Goal: Transaction & Acquisition: Purchase product/service

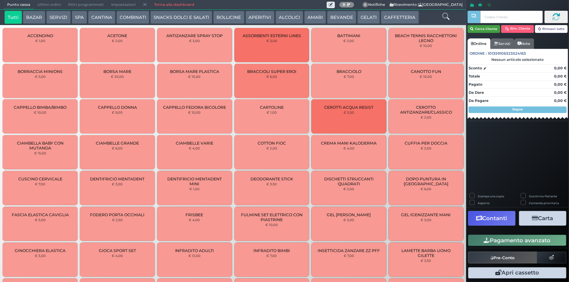
click at [479, 27] on button "Cerca Cliente" at bounding box center [483, 29] width 33 height 8
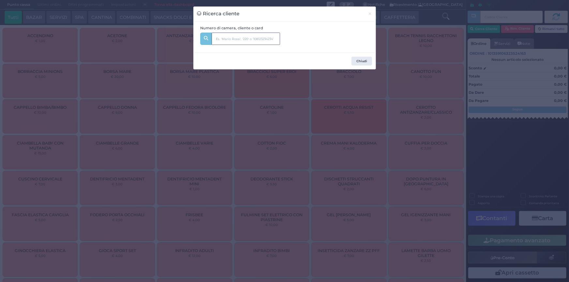
click at [264, 38] on input "text" at bounding box center [245, 39] width 68 height 12
type input "218"
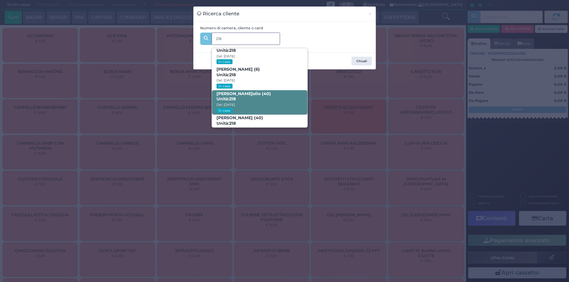
scroll to position [31, 0]
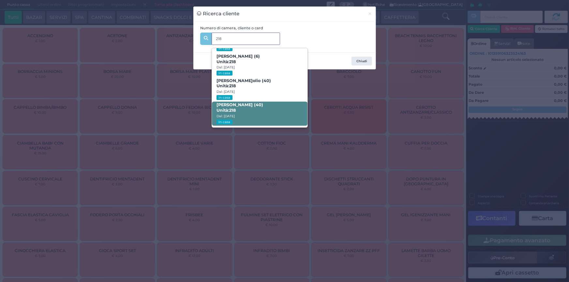
click at [268, 115] on span "Domenico Pesce (40) Unità: 218 Dal: 16/08/2025 In casa" at bounding box center [259, 114] width 95 height 24
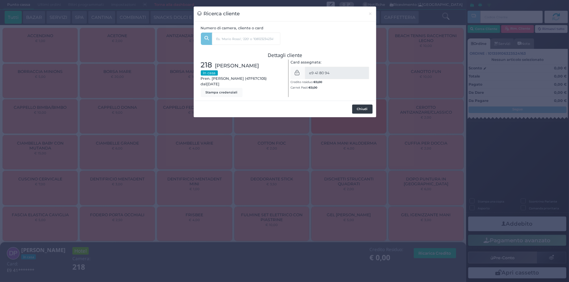
click at [365, 111] on button "Chiudi" at bounding box center [362, 109] width 21 height 9
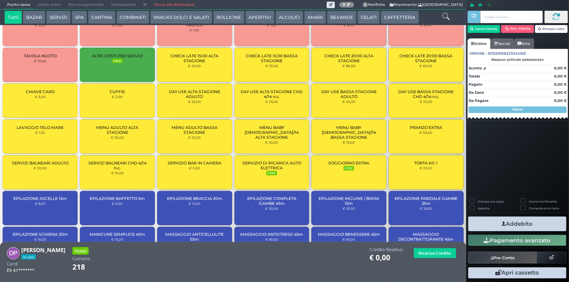
scroll to position [677, 0]
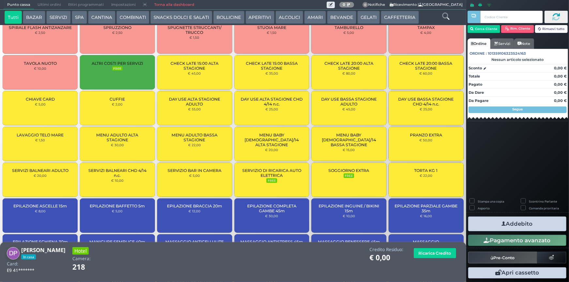
click at [113, 95] on div "CUFFIE € 2,00" at bounding box center [117, 108] width 75 height 34
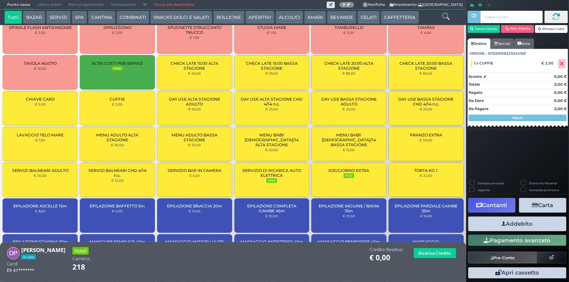
click at [513, 226] on button "Addebito" at bounding box center [517, 224] width 98 height 15
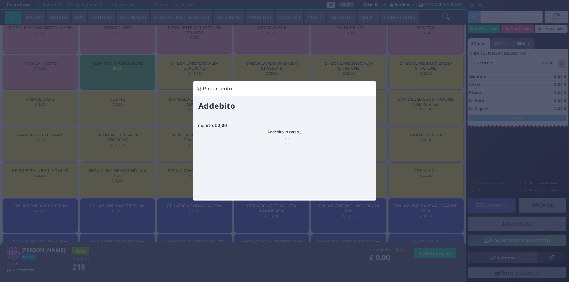
scroll to position [0, 0]
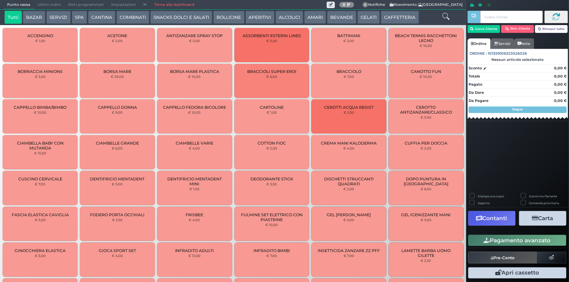
click at [362, 15] on button "GELATI" at bounding box center [368, 17] width 22 height 13
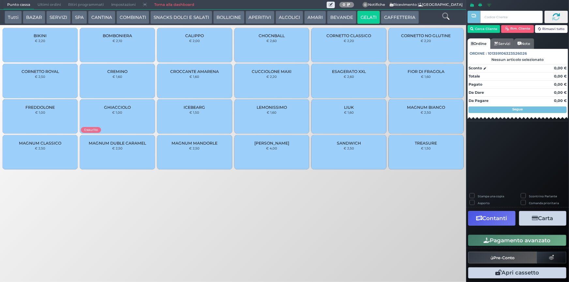
click at [422, 113] on small "€ 2,50" at bounding box center [426, 112] width 10 height 4
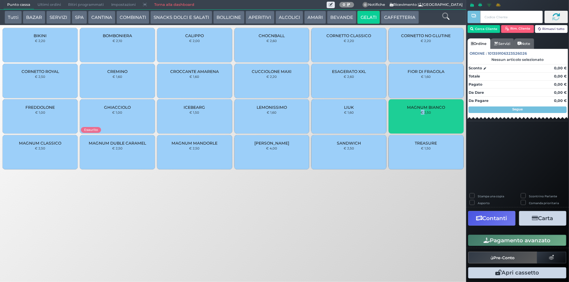
click at [422, 113] on small "€ 2,50" at bounding box center [426, 112] width 10 height 4
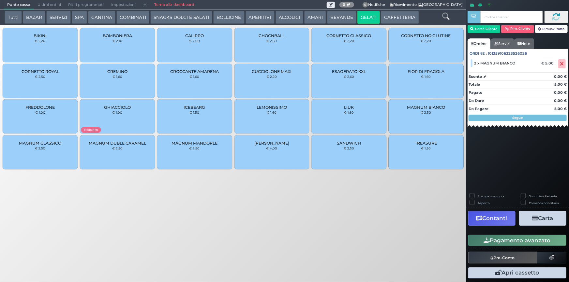
click at [488, 195] on label "Stampa una copia" at bounding box center [490, 196] width 26 height 4
checkbox input "true"
click at [543, 218] on button "Carta" at bounding box center [542, 218] width 47 height 15
